Goal: Task Accomplishment & Management: Manage account settings

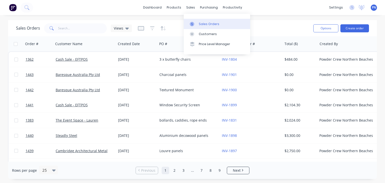
click at [197, 21] on link "Sales Orders" at bounding box center [217, 24] width 66 height 10
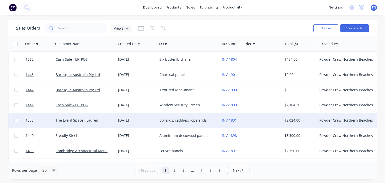
click at [152, 119] on div "[DATE]" at bounding box center [136, 120] width 37 height 5
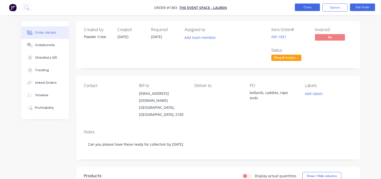
click at [305, 9] on button "Close" at bounding box center [307, 8] width 25 height 8
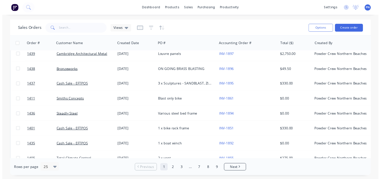
scroll to position [100, 0]
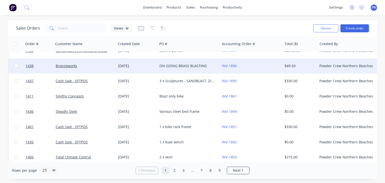
click at [265, 67] on div "INV-1896" at bounding box center [250, 65] width 56 height 5
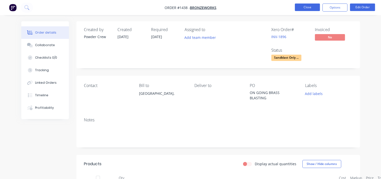
click at [305, 10] on button "Close" at bounding box center [307, 8] width 25 height 8
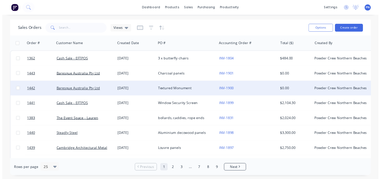
scroll to position [25, 0]
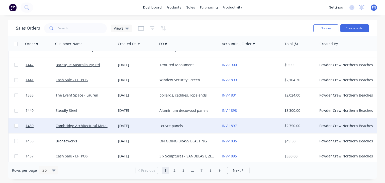
click at [205, 127] on div "Louvre panels" at bounding box center [187, 125] width 56 height 5
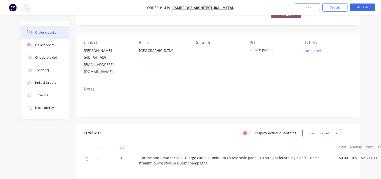
scroll to position [75, 0]
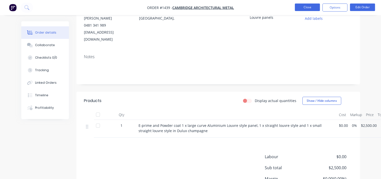
click at [305, 4] on button "Close" at bounding box center [307, 8] width 25 height 8
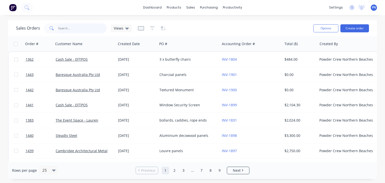
click at [69, 28] on input "text" at bounding box center [82, 28] width 49 height 10
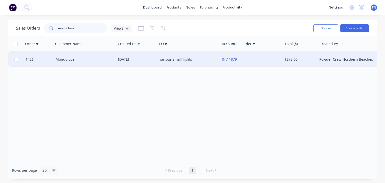
type input "mondoluce"
click at [134, 58] on div "[DATE]" at bounding box center [136, 59] width 37 height 5
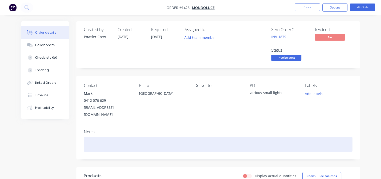
click at [95, 137] on div at bounding box center [218, 144] width 269 height 15
click at [87, 138] on div "Please note" at bounding box center [218, 144] width 269 height 15
click at [115, 137] on div "***Please note" at bounding box center [218, 144] width 269 height 15
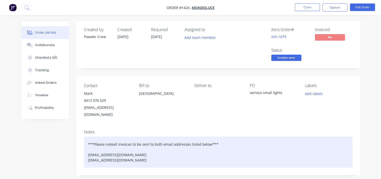
click at [137, 153] on div "***Please noteall invoices to be sent to both email addresses listed below*** […" at bounding box center [218, 152] width 269 height 31
click at [113, 137] on div "***Please noteall invoices to be sent to both email addresses listed below*** […" at bounding box center [218, 152] width 269 height 31
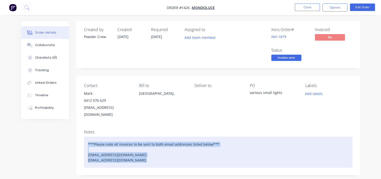
drag, startPoint x: 140, startPoint y: 154, endPoint x: 83, endPoint y: 135, distance: 60.3
click at [83, 135] on div "Notes ***Please note all invoices to be sent to both email addresses listed bel…" at bounding box center [218, 150] width 284 height 49
copy div "***Please note all invoices to be sent to both email addresses listed below*** …"
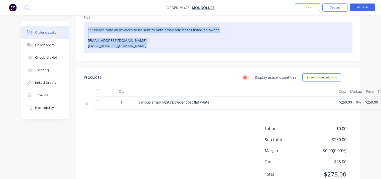
scroll to position [127, 0]
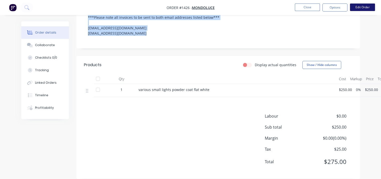
click at [361, 6] on button "Edit Order" at bounding box center [362, 8] width 25 height 8
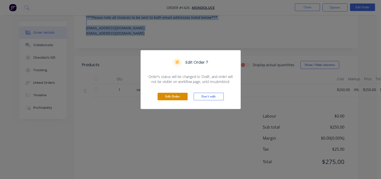
click at [168, 95] on button "Edit Order" at bounding box center [173, 97] width 30 height 8
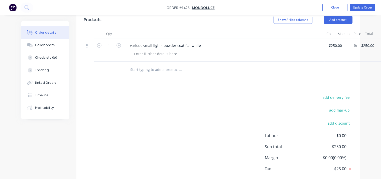
scroll to position [175, 0]
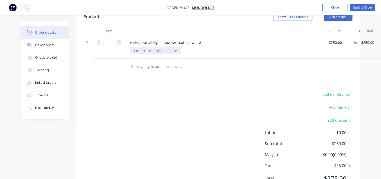
click at [147, 47] on div at bounding box center [155, 50] width 51 height 7
paste div
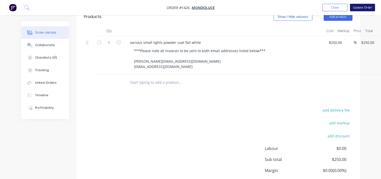
click at [362, 7] on button "Update Order" at bounding box center [362, 8] width 25 height 8
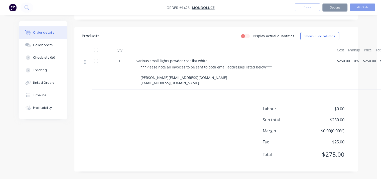
scroll to position [0, 0]
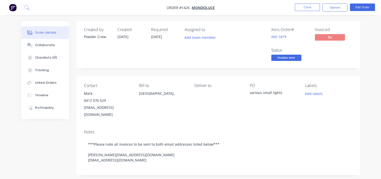
click at [288, 57] on span "Invoice sent" at bounding box center [287, 58] width 30 height 6
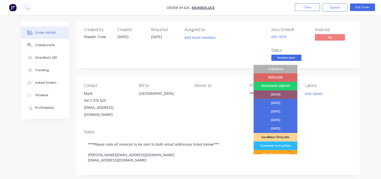
click at [246, 24] on div "Created by Powder Crew Created [DATE] Required [DATE] Assigned to Add team memb…" at bounding box center [218, 44] width 284 height 47
